Goal: Information Seeking & Learning: Check status

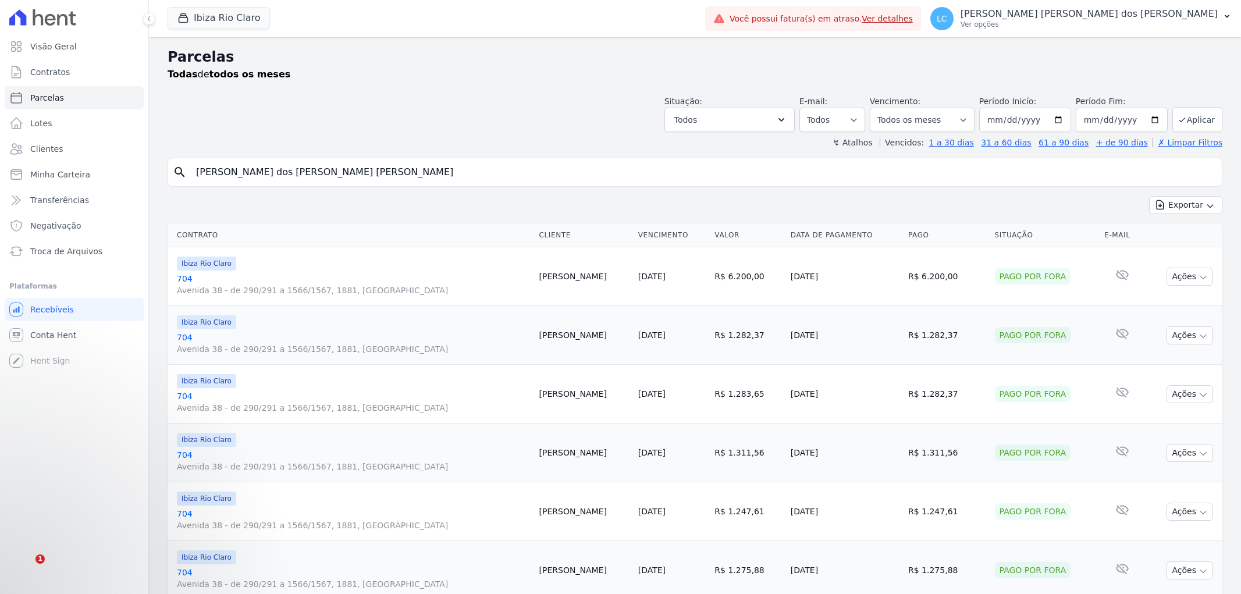
select select
drag, startPoint x: 378, startPoint y: 183, endPoint x: 169, endPoint y: 184, distance: 209.4
click at [169, 184] on div "search [PERSON_NAME] dos [PERSON_NAME] [PERSON_NAME]" at bounding box center [695, 172] width 1055 height 29
paste input "[PERSON_NAME] [PERSON_NAME]"
type input "[PERSON_NAME] [PERSON_NAME]"
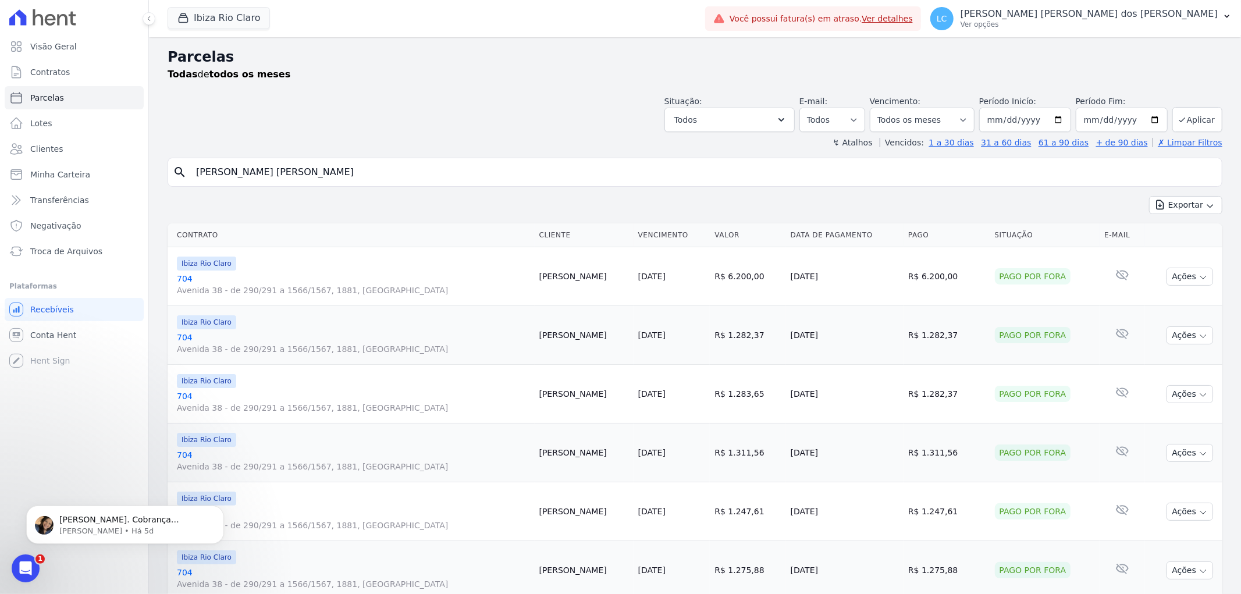
select select
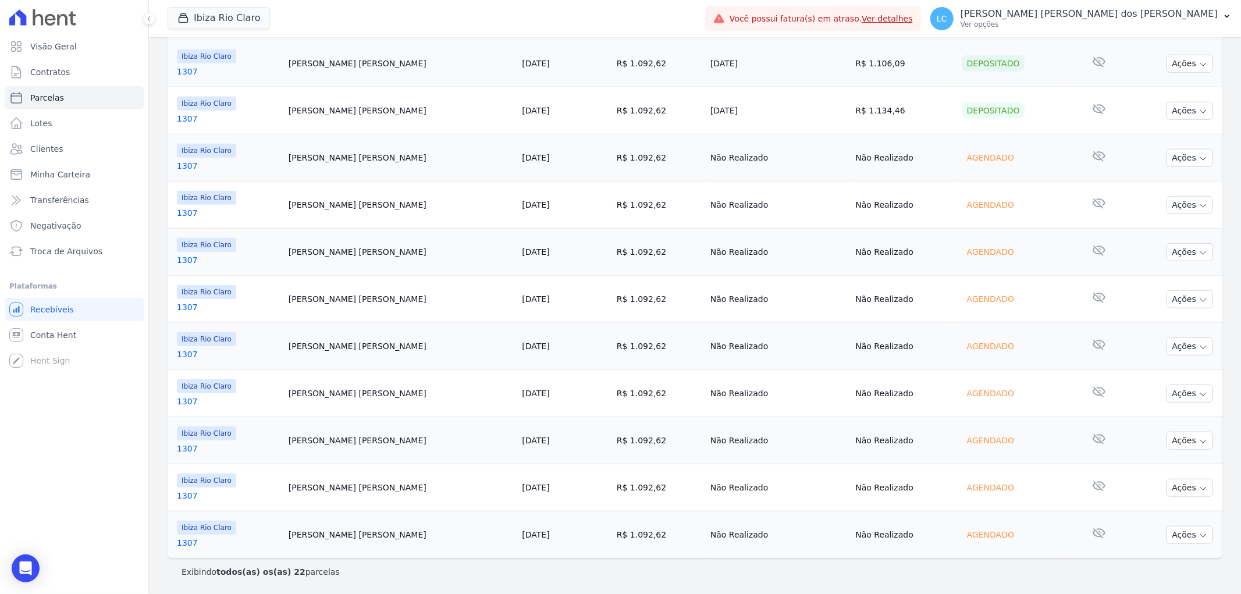
scroll to position [661, 0]
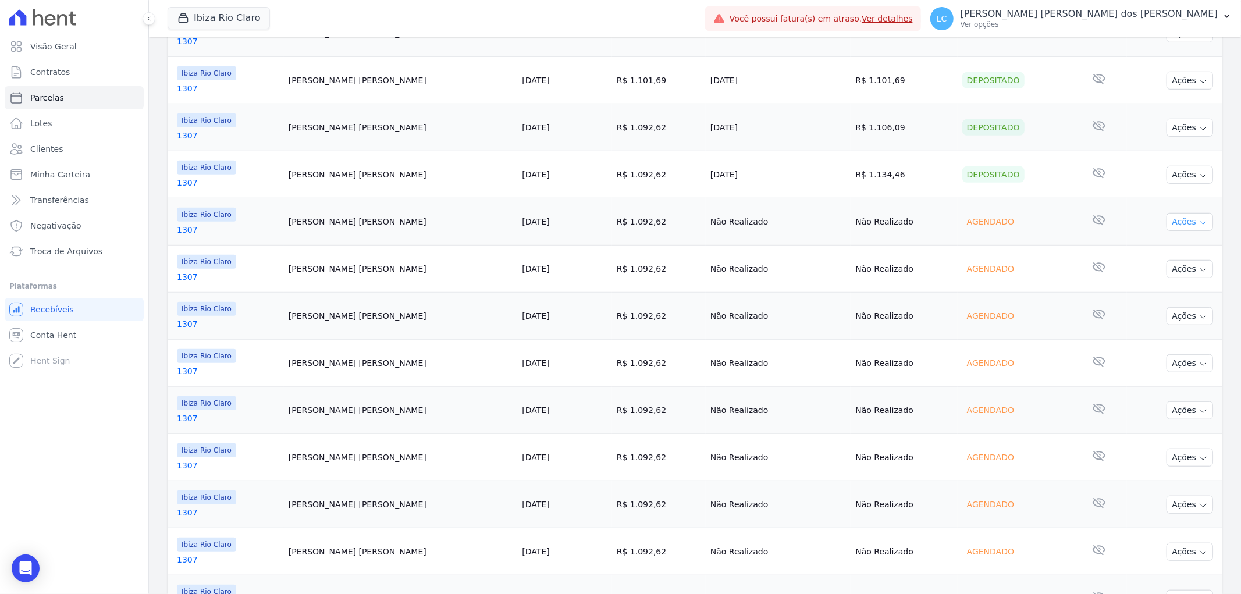
click at [1177, 219] on button "Ações" at bounding box center [1189, 222] width 47 height 18
click at [225, 22] on button "Ibiza Rio Claro" at bounding box center [219, 18] width 102 height 22
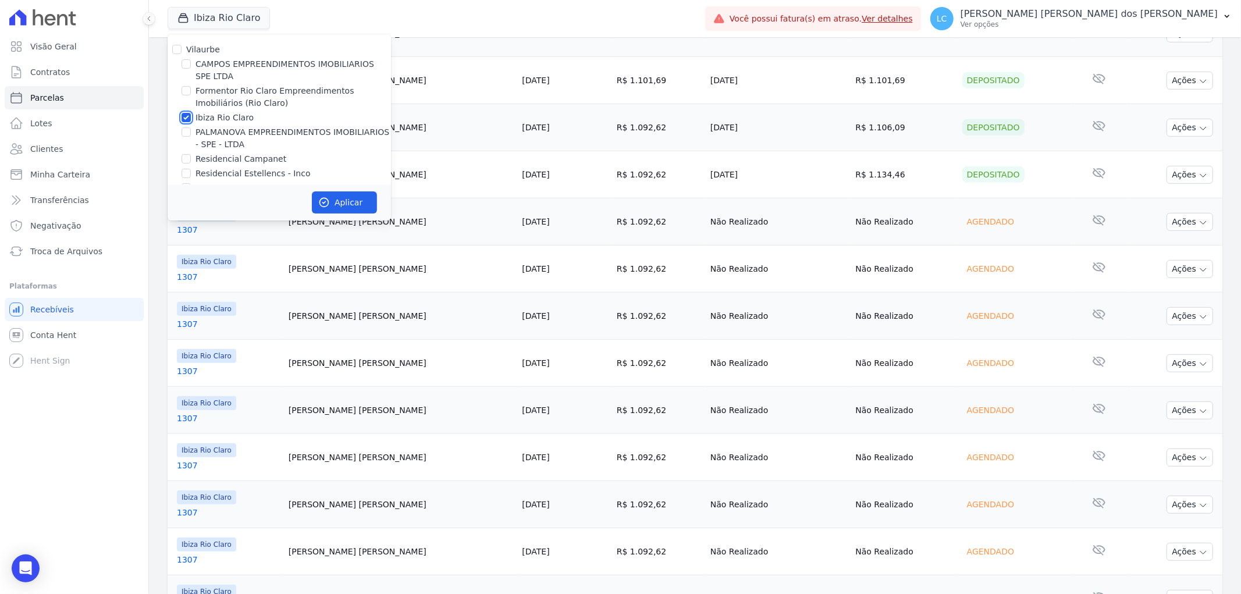
click at [187, 119] on input "Ibiza Rio Claro" at bounding box center [186, 117] width 9 height 9
checkbox input "false"
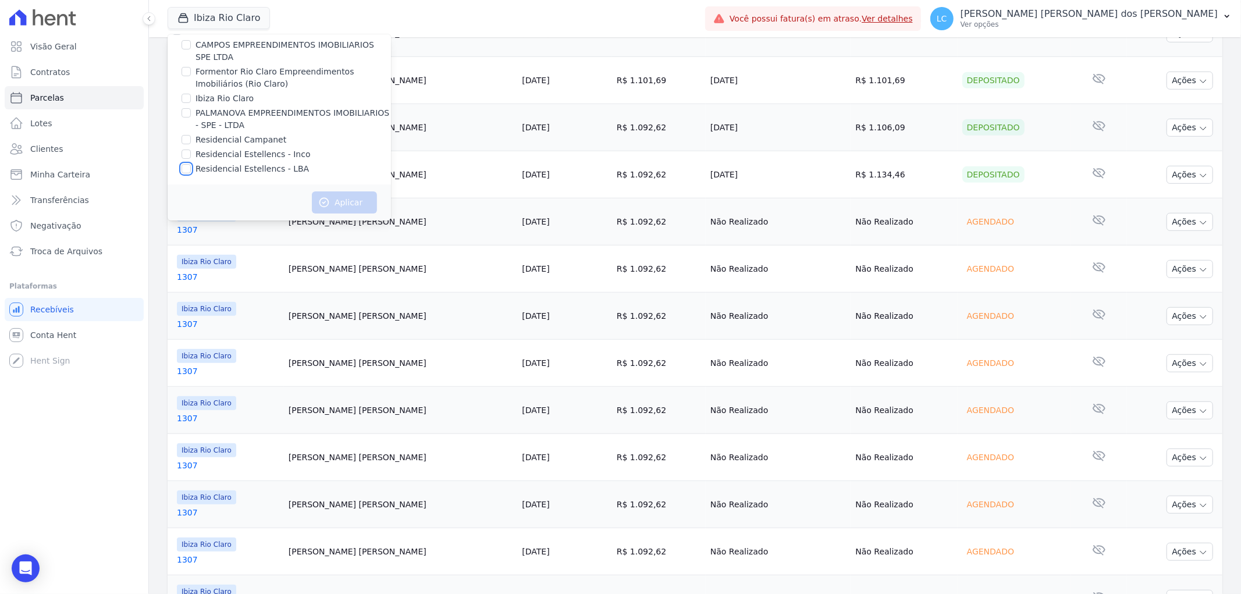
click at [187, 165] on input "Residencial Estellencs - LBA" at bounding box center [186, 168] width 9 height 9
checkbox input "true"
click at [329, 200] on icon "button" at bounding box center [324, 203] width 12 height 12
select select
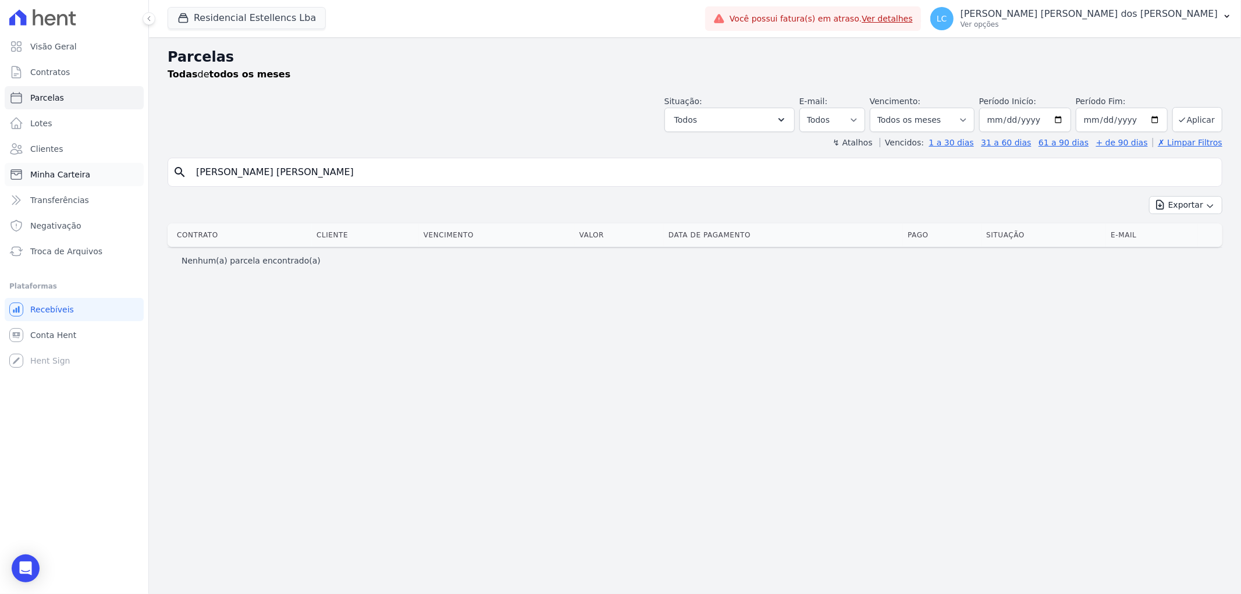
drag, startPoint x: 336, startPoint y: 176, endPoint x: 24, endPoint y: 173, distance: 312.4
click at [24, 173] on div "Visão Geral Contratos [GEOGRAPHIC_DATA] Lotes Clientes Minha Carteira Transferê…" at bounding box center [620, 297] width 1241 height 594
paste input "[PERSON_NAME] [PERSON_NAME] do [PERSON_NAME] [PERSON_NAME]"
type input "[PERSON_NAME] [PERSON_NAME] do [PERSON_NAME] [PERSON_NAME]"
select select
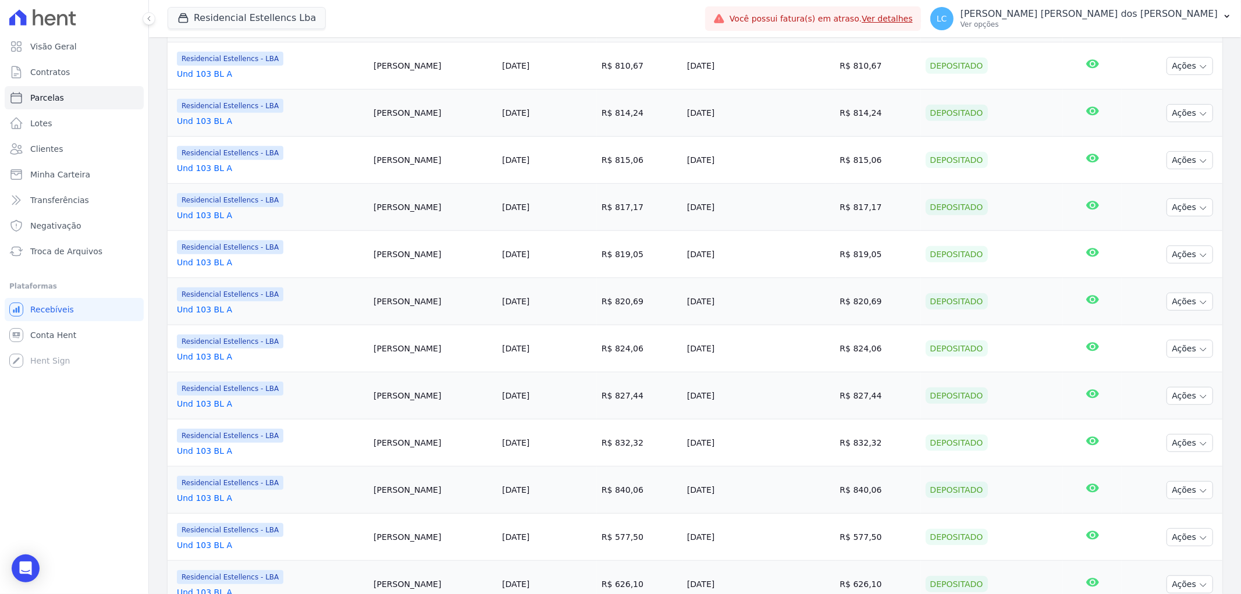
scroll to position [883, 0]
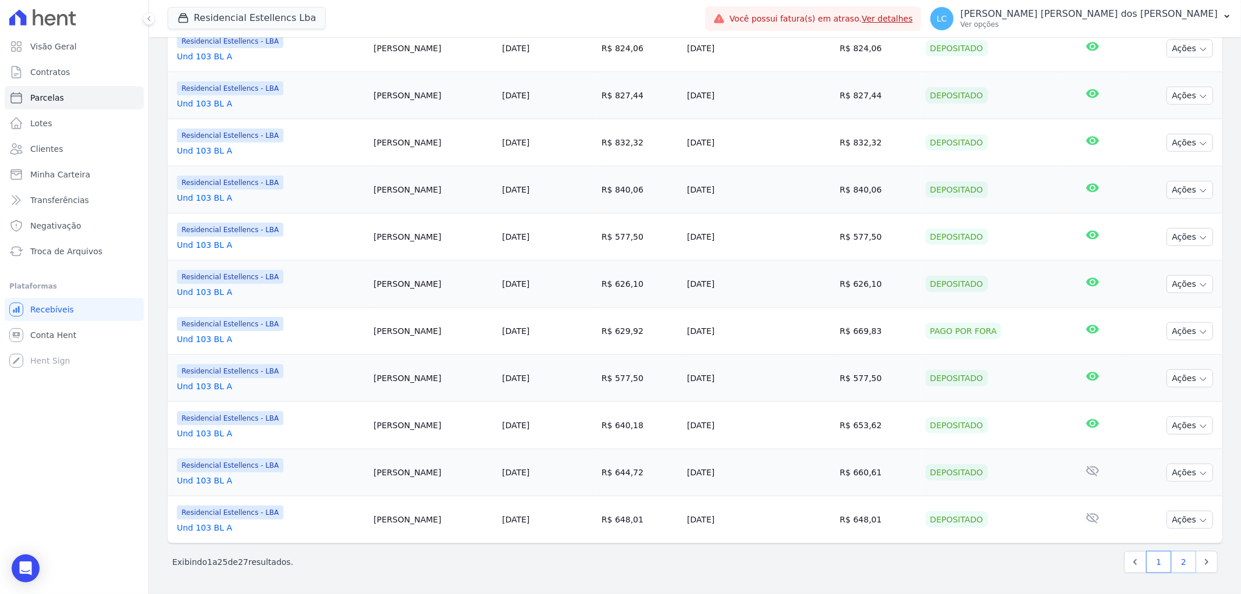
click at [1173, 565] on link "2" at bounding box center [1183, 562] width 25 height 22
select select
